Goal: Task Accomplishment & Management: Manage account settings

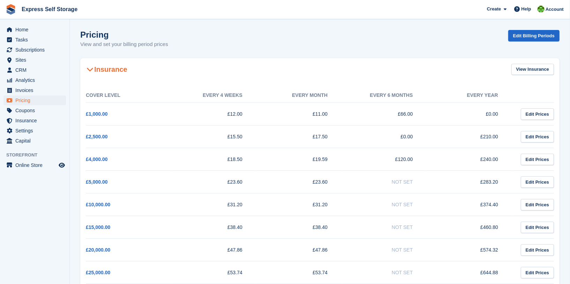
drag, startPoint x: 245, startPoint y: 118, endPoint x: 110, endPoint y: 107, distance: 136.1
click at [110, 107] on tr "£1,000.00 £12.00 £11.00 £66.00 £0.00 Edit Prices" at bounding box center [320, 114] width 468 height 23
drag, startPoint x: 345, startPoint y: 116, endPoint x: 204, endPoint y: 116, distance: 140.9
click at [204, 116] on tr "£1,000.00 £12.00 £11.00 £66.00 £0.00 Edit Prices" at bounding box center [320, 114] width 468 height 23
click at [191, 111] on td "£12.00" at bounding box center [213, 114] width 85 height 23
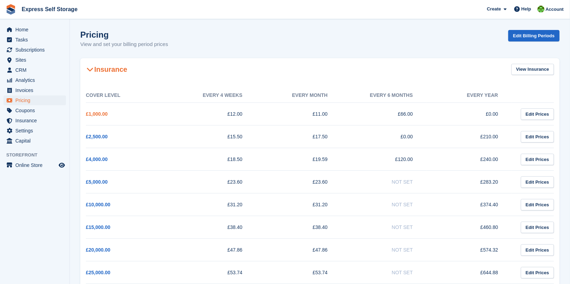
drag, startPoint x: 254, startPoint y: 116, endPoint x: 87, endPoint y: 116, distance: 167.1
click at [87, 116] on tr "£1,000.00 £12.00 £11.00 £66.00 £0.00 Edit Prices" at bounding box center [320, 114] width 468 height 23
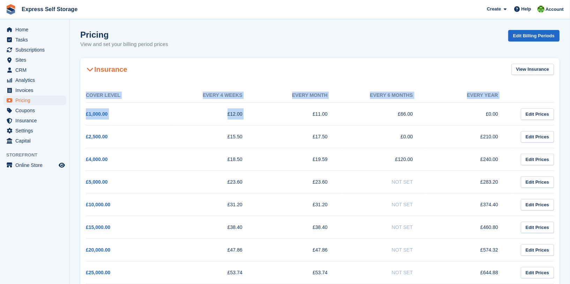
drag, startPoint x: 87, startPoint y: 93, endPoint x: 261, endPoint y: 109, distance: 175.1
click at [261, 109] on table "Cover Level Every 4 weeks Every month Every 6 months Every year £1,000.00 £12.0…" at bounding box center [320, 242] width 468 height 309
click at [24, 29] on span "Home" at bounding box center [36, 30] width 42 height 10
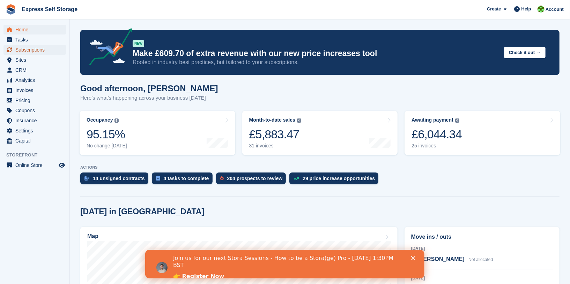
click at [58, 50] on link "Subscriptions" at bounding box center [34, 50] width 62 height 10
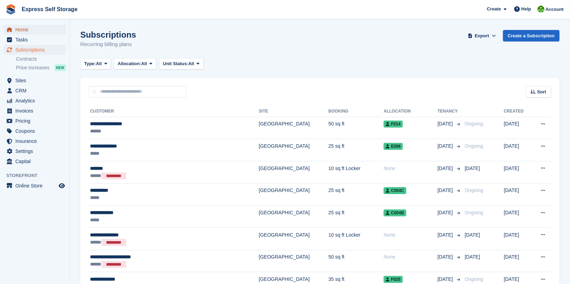
click at [43, 31] on span "Home" at bounding box center [36, 30] width 42 height 10
